Goal: Navigation & Orientation: Find specific page/section

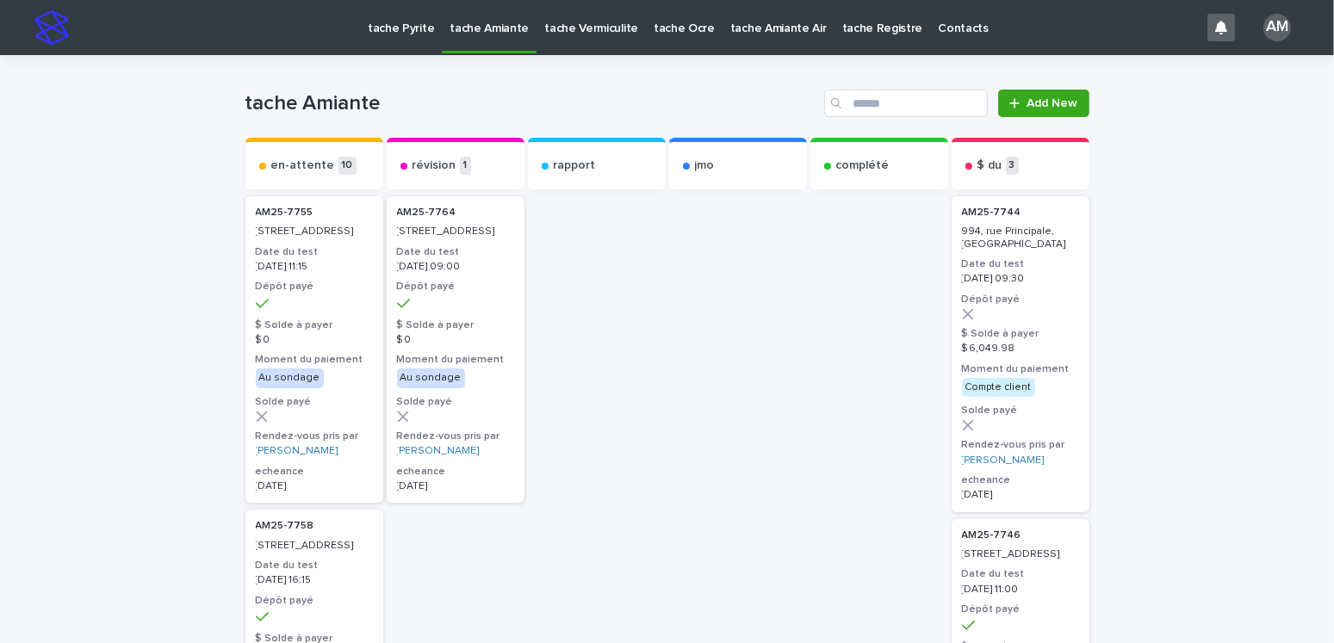
click at [391, 29] on p "tache Pyrite" at bounding box center [401, 18] width 66 height 36
